Goal: Information Seeking & Learning: Learn about a topic

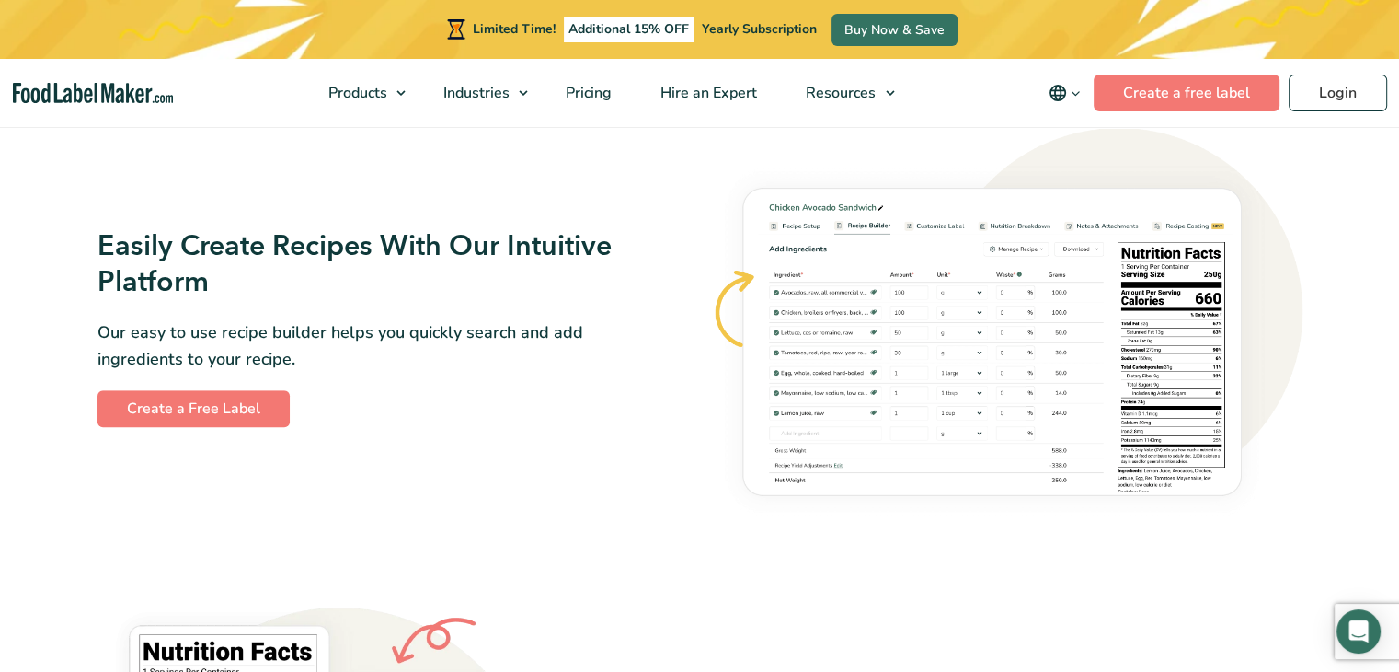
scroll to position [1104, 0]
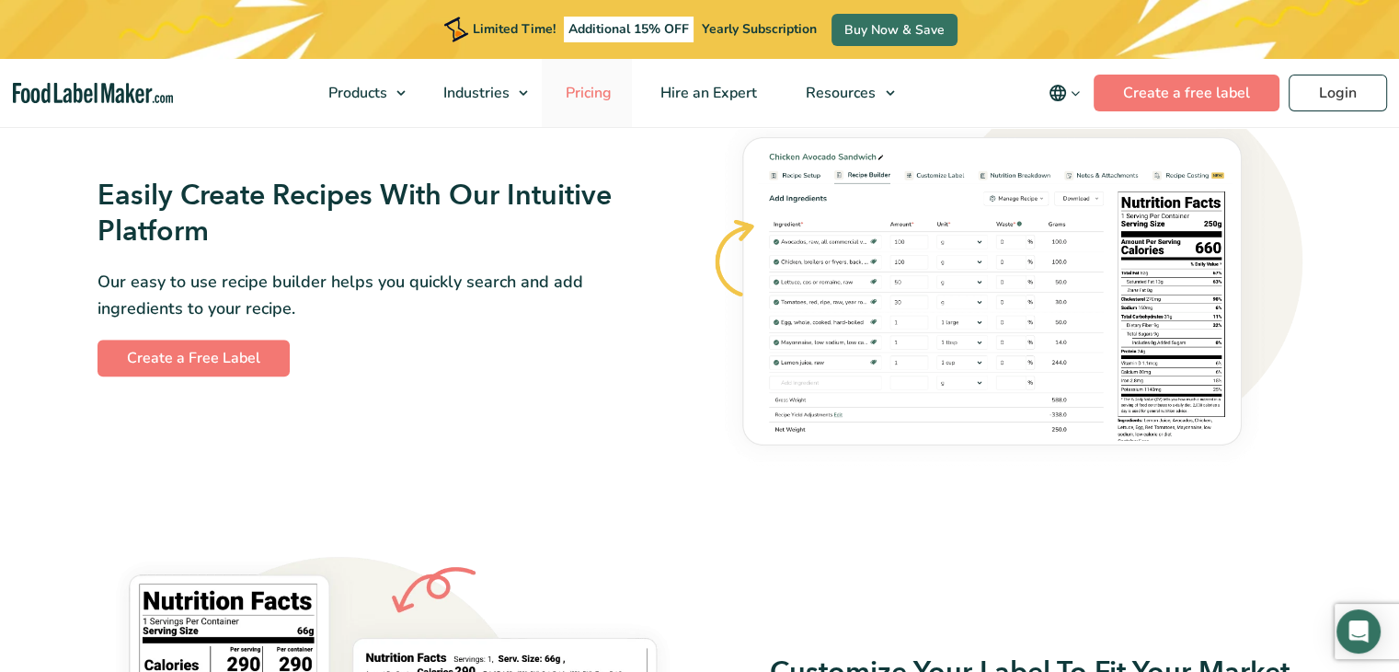
click at [587, 83] on span "Pricing" at bounding box center [586, 93] width 53 height 20
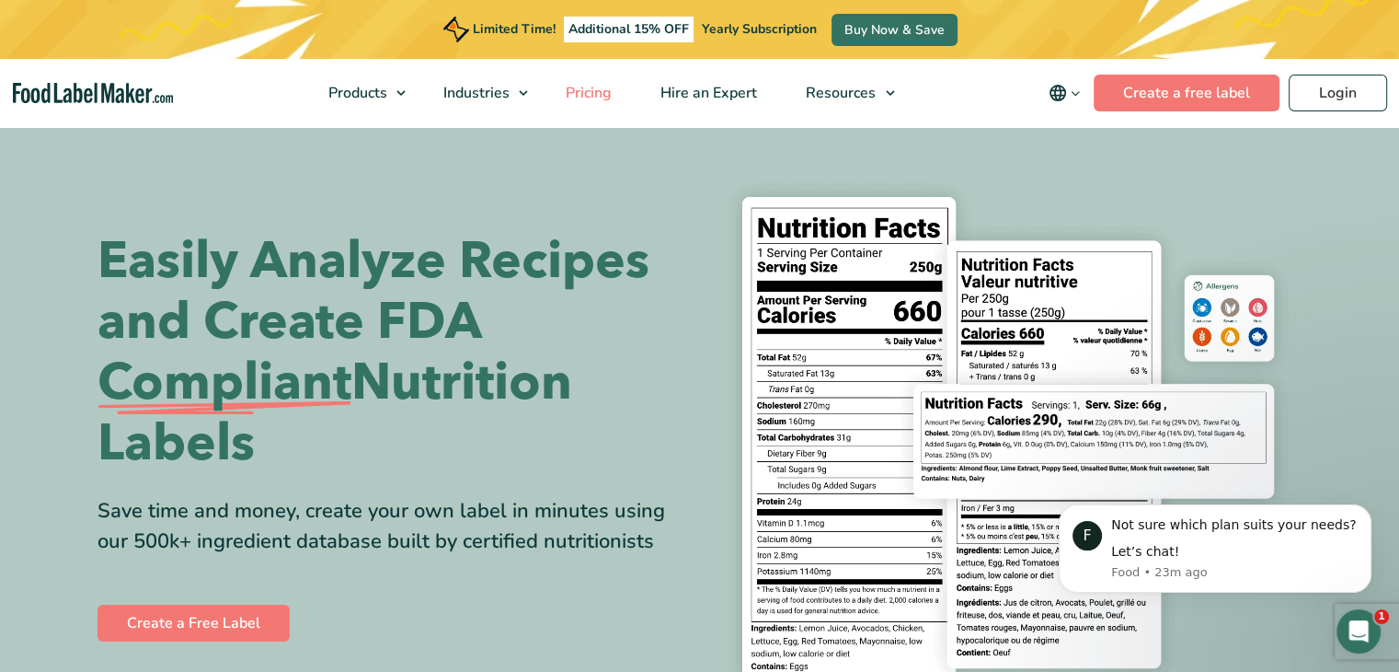
click at [593, 89] on span "Pricing" at bounding box center [586, 93] width 53 height 20
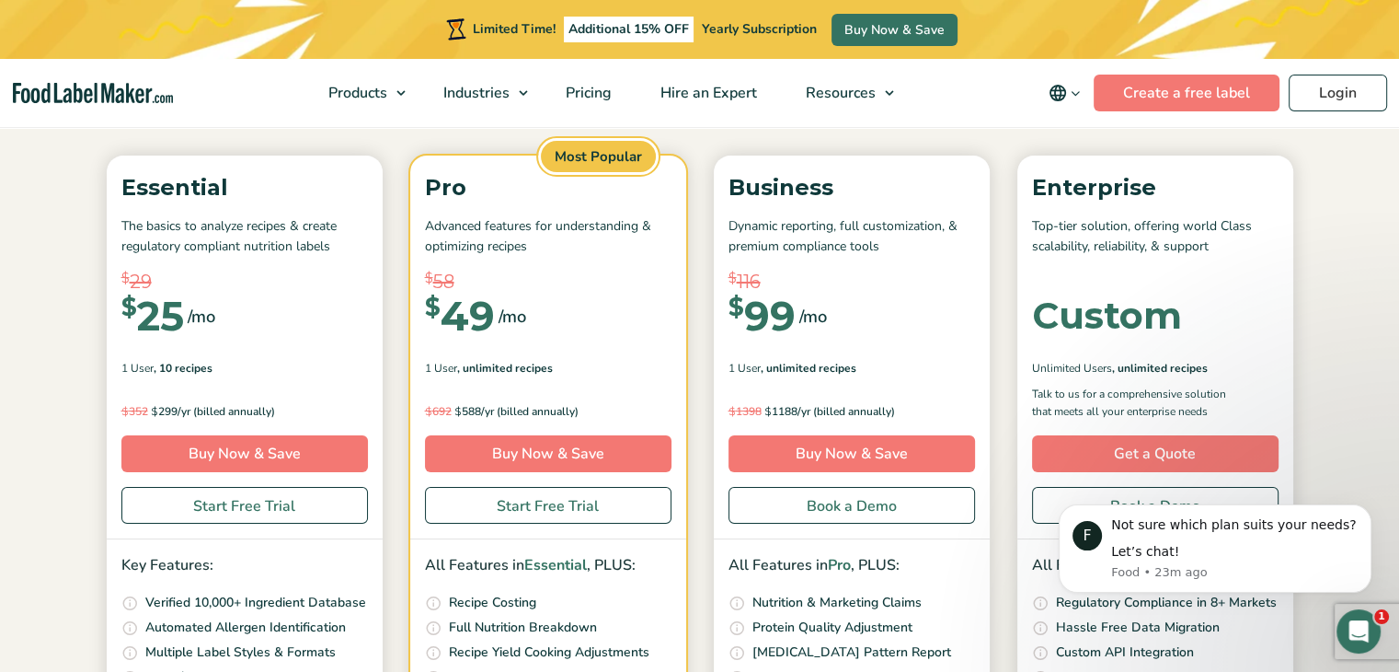
scroll to position [232, 0]
